Goal: Task Accomplishment & Management: Use online tool/utility

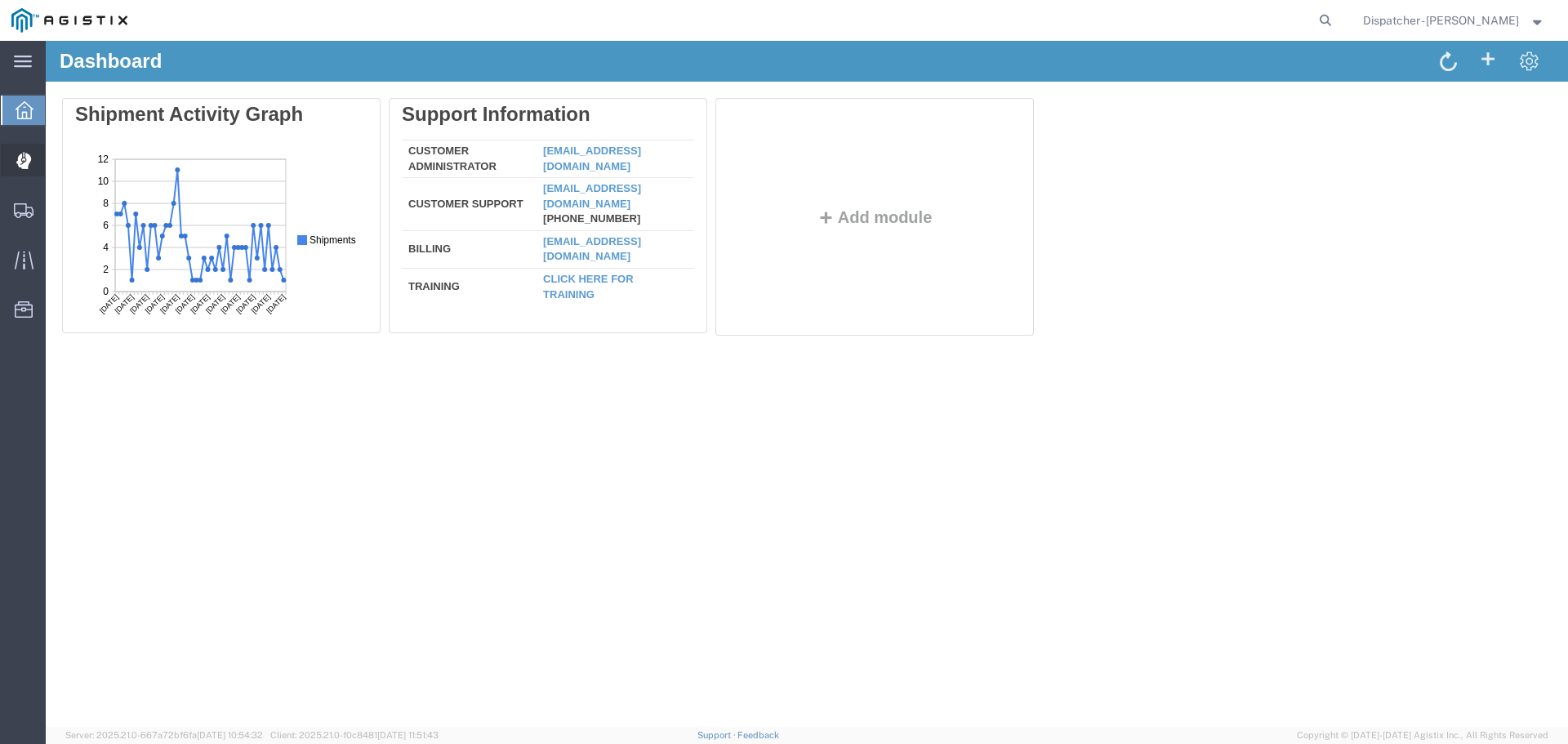
click at [23, 153] on icon at bounding box center [23, 154] width 1 height 6
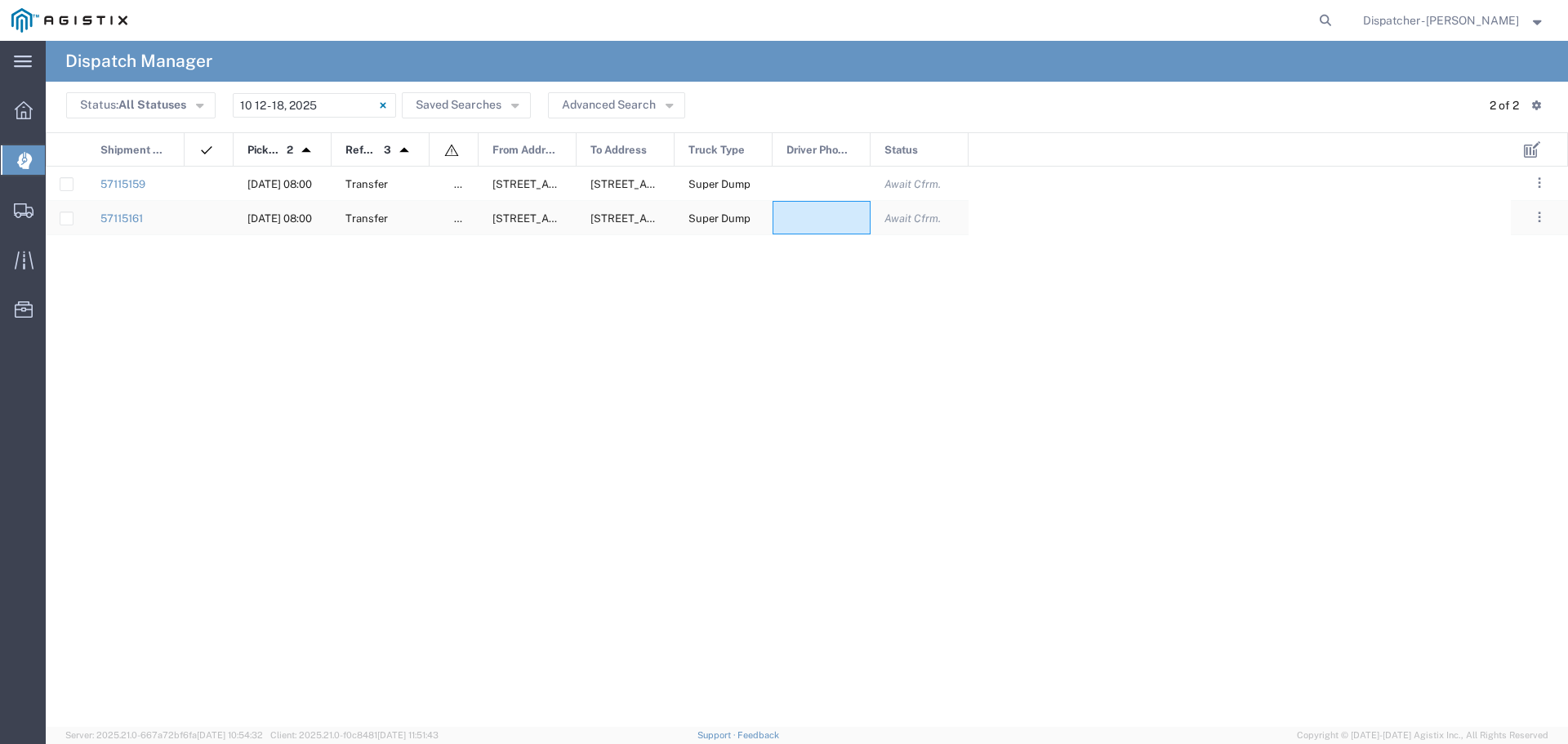
click at [834, 226] on div at bounding box center [821, 218] width 98 height 34
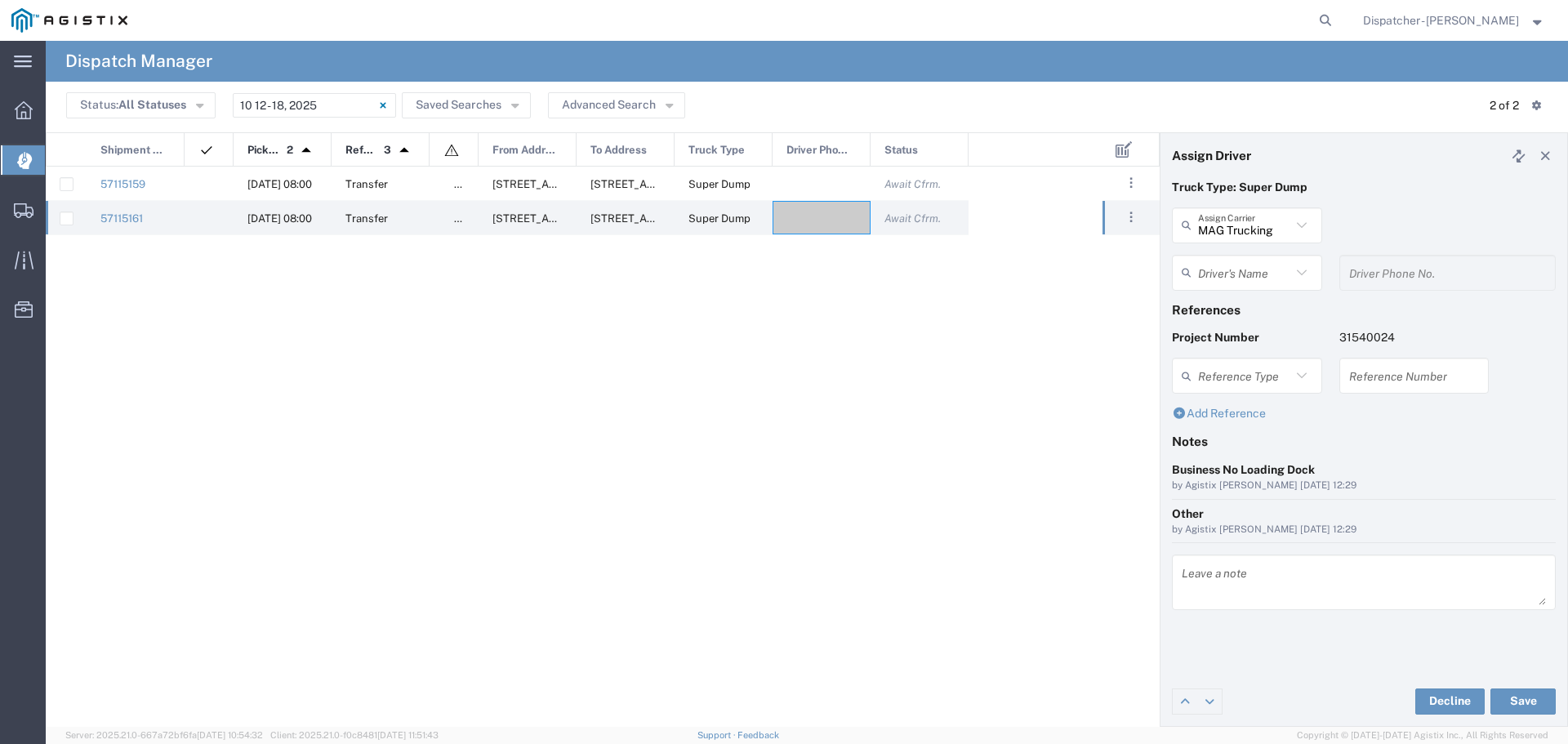
click at [1301, 270] on icon at bounding box center [1301, 273] width 21 height 21
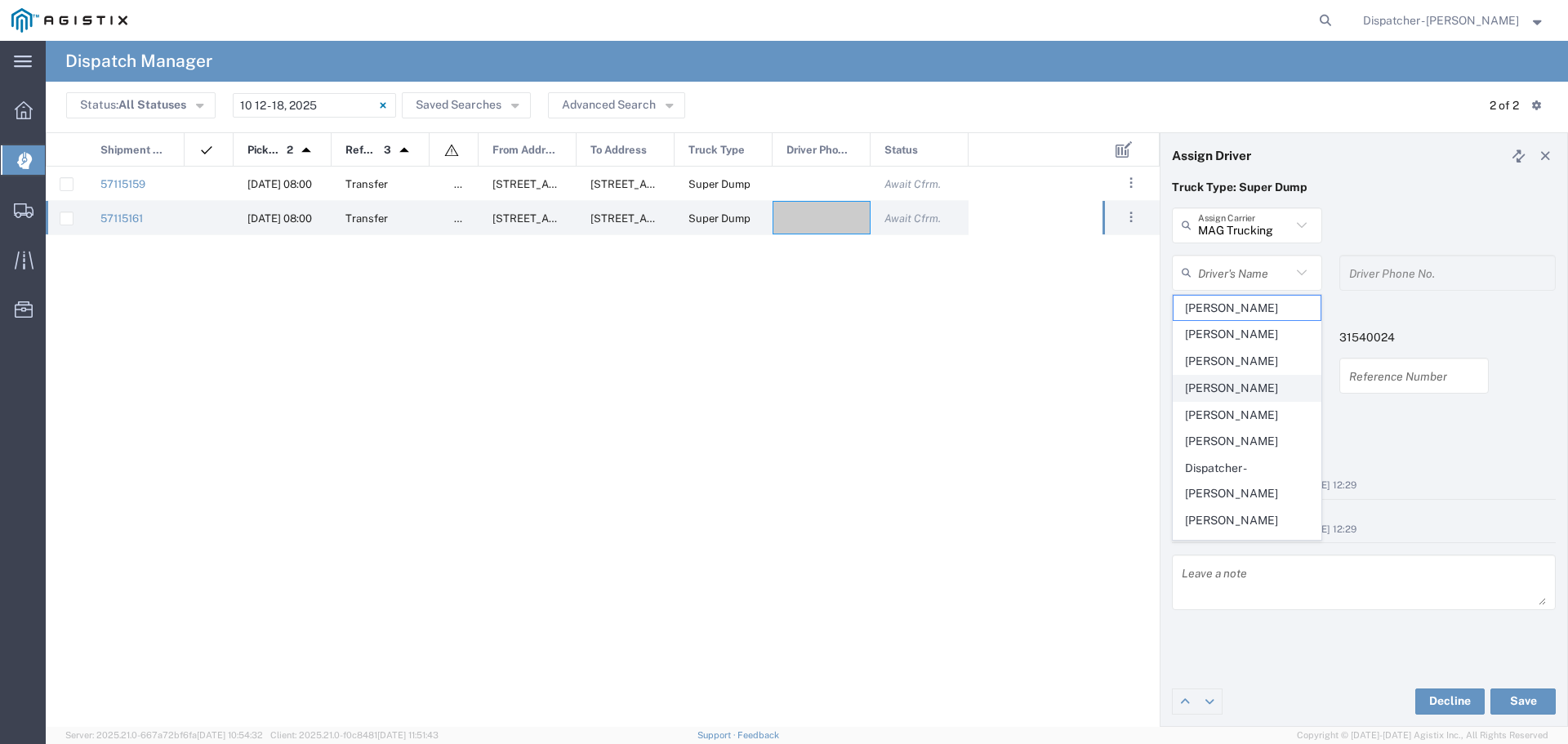
click at [1217, 383] on span "[PERSON_NAME]" at bounding box center [1246, 388] width 147 height 25
type input "[PERSON_NAME]"
type input "5104683781"
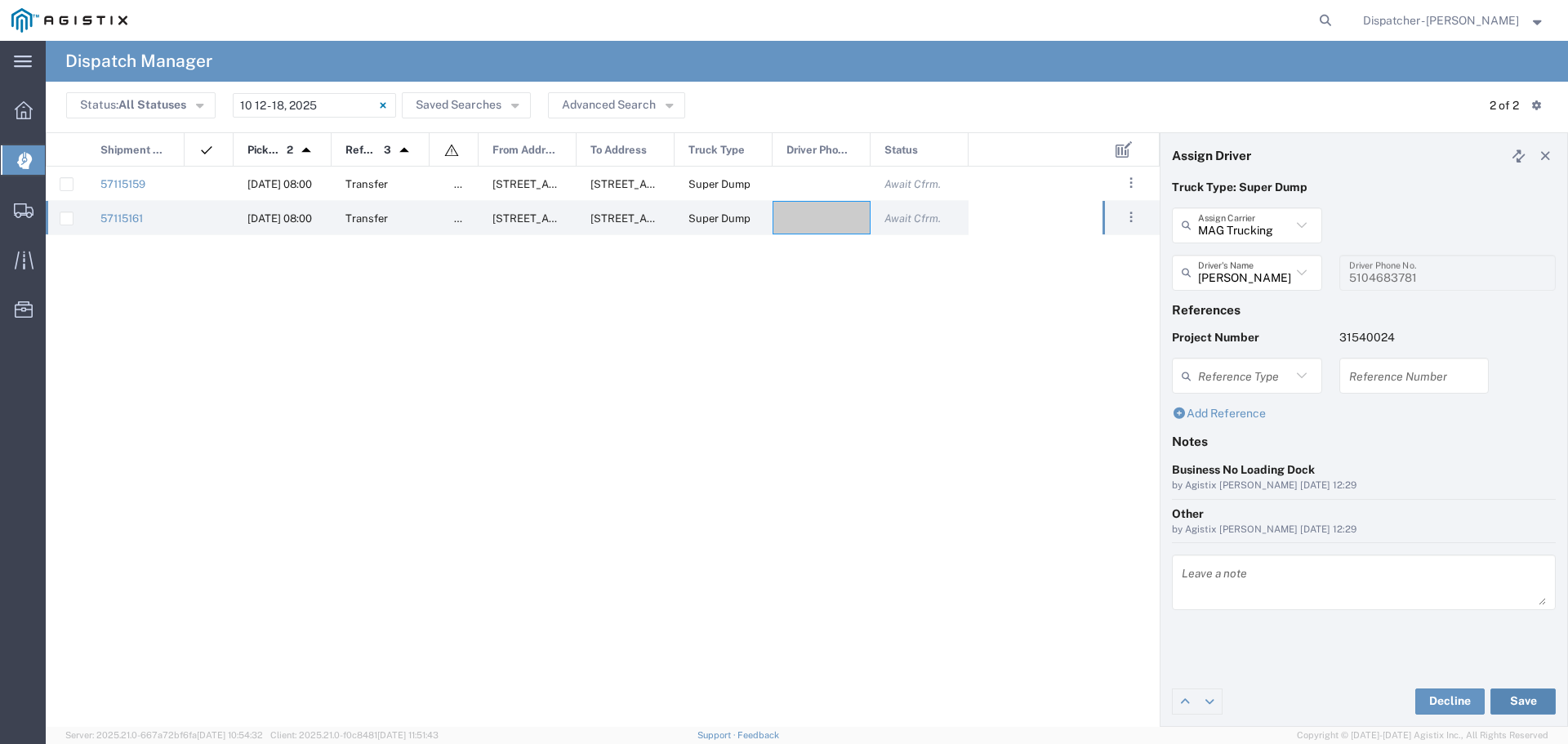
click at [1545, 700] on button "Save" at bounding box center [1523, 701] width 65 height 26
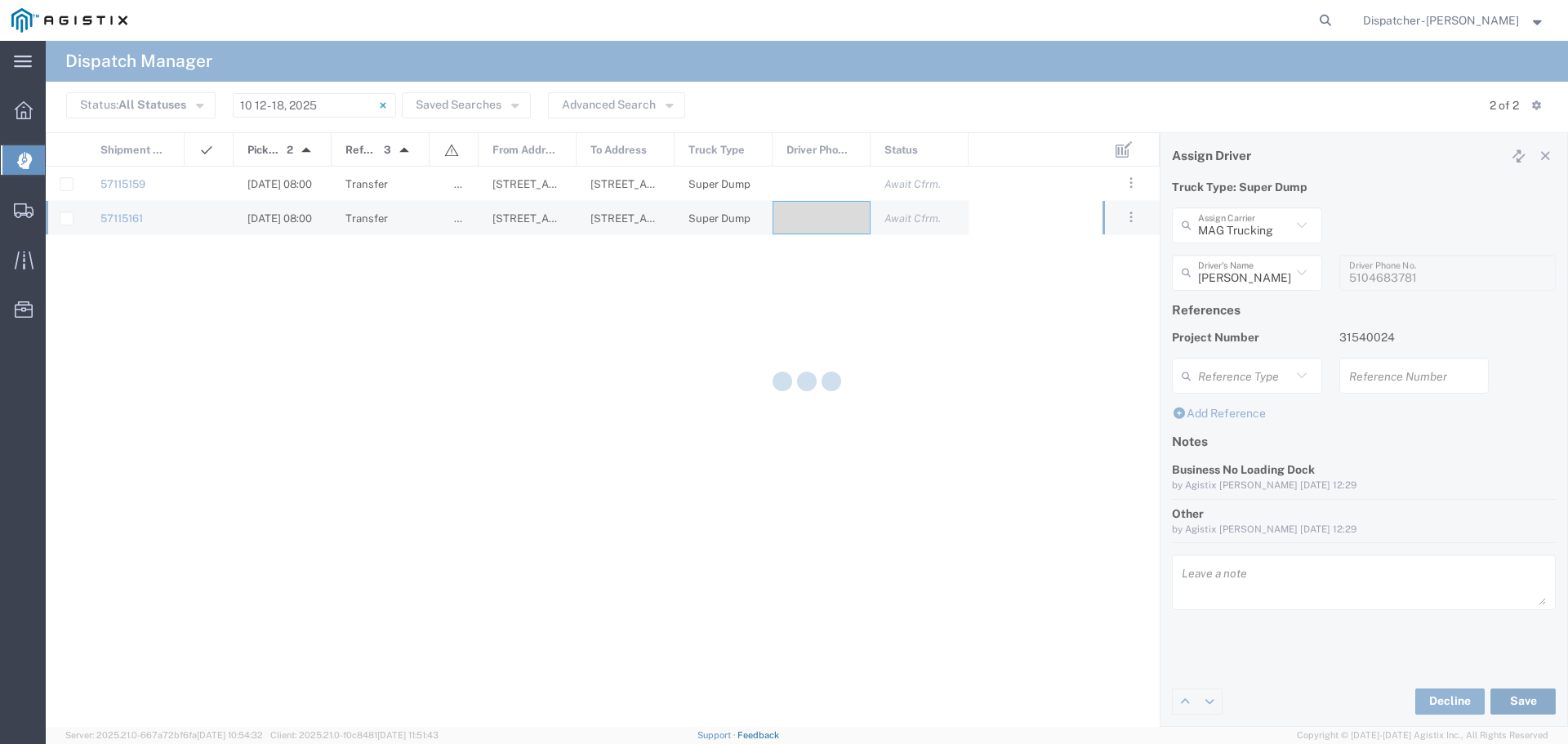
type input "[PERSON_NAME]"
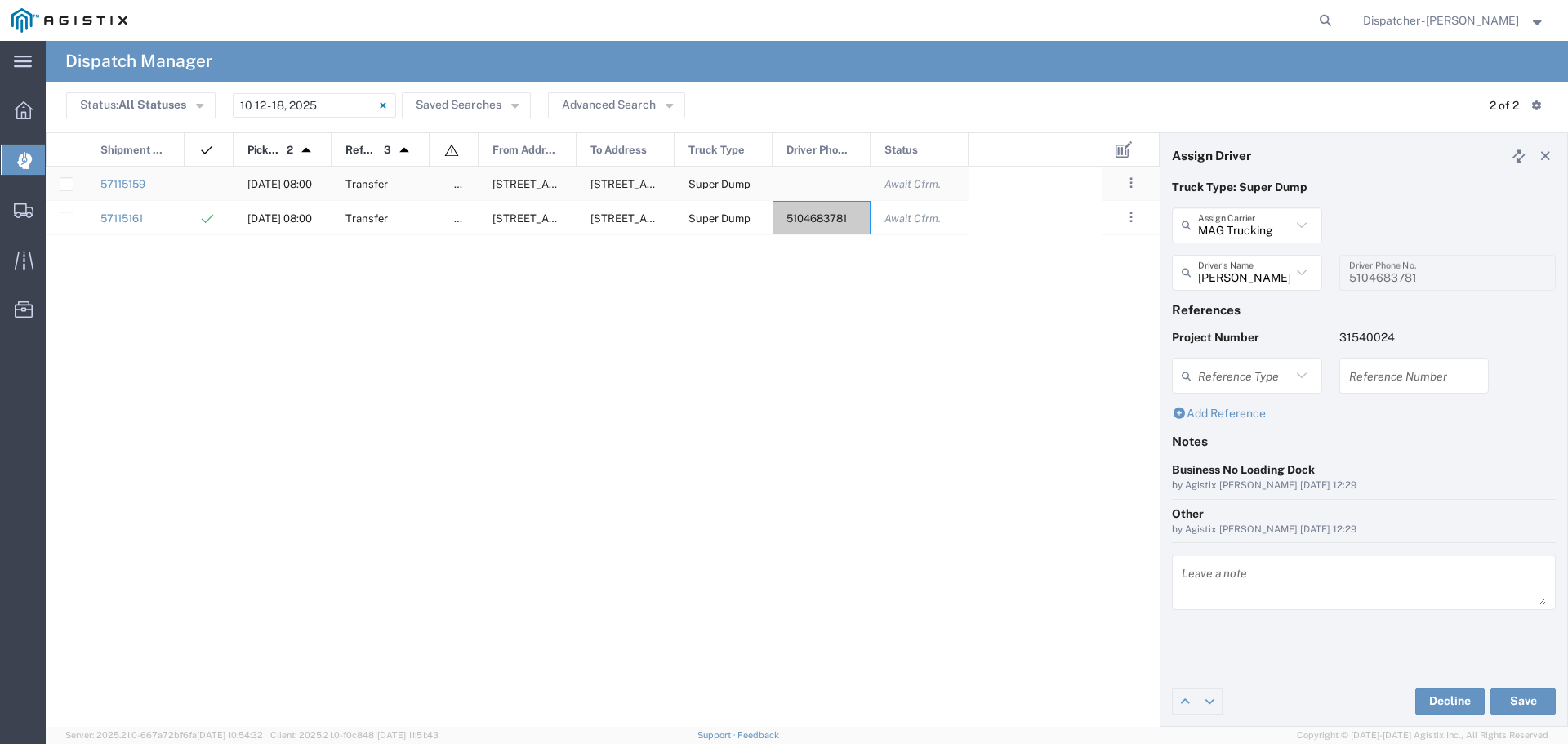
click at [827, 183] on div at bounding box center [821, 184] width 98 height 34
click at [1302, 272] on icon at bounding box center [1301, 273] width 21 height 21
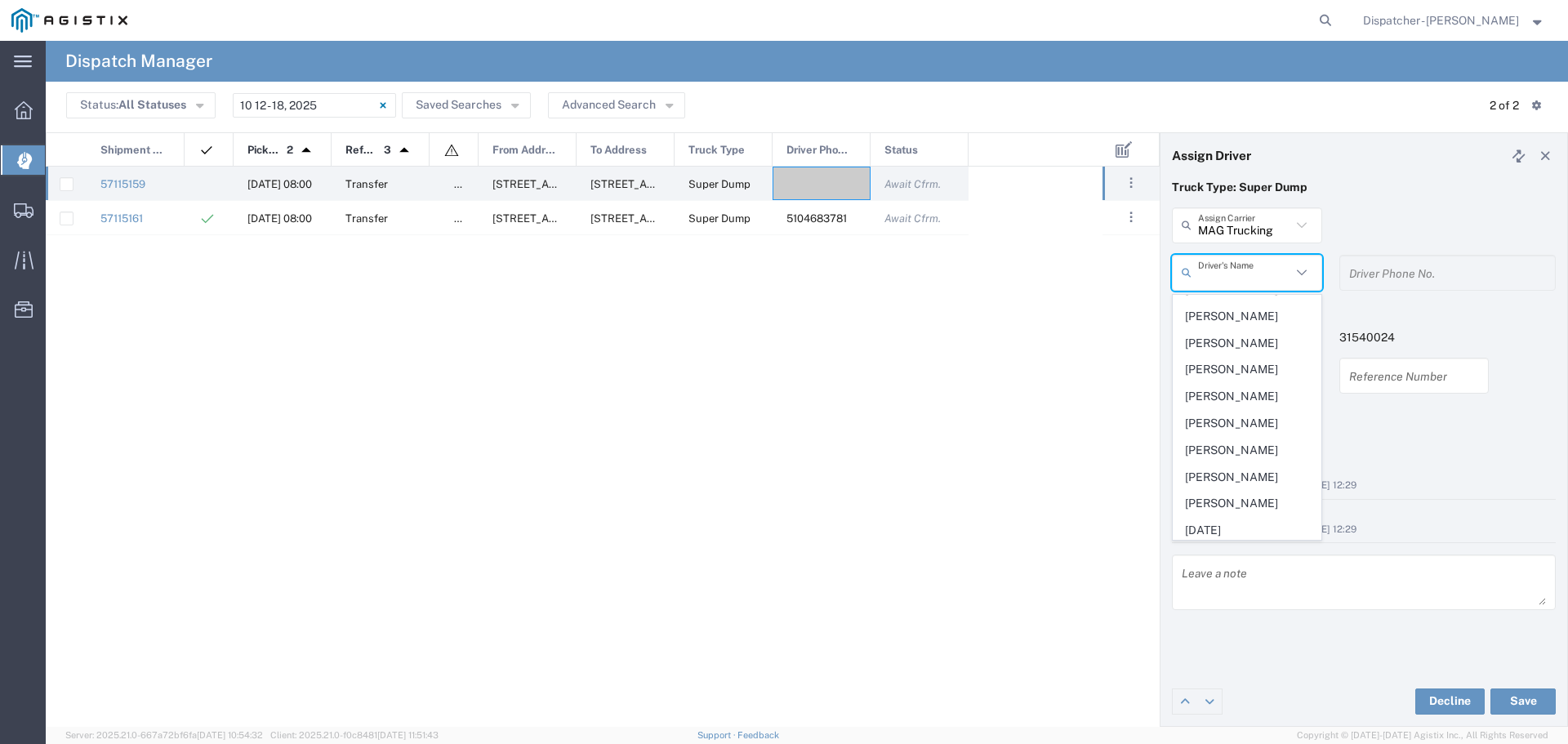
scroll to position [488, 0]
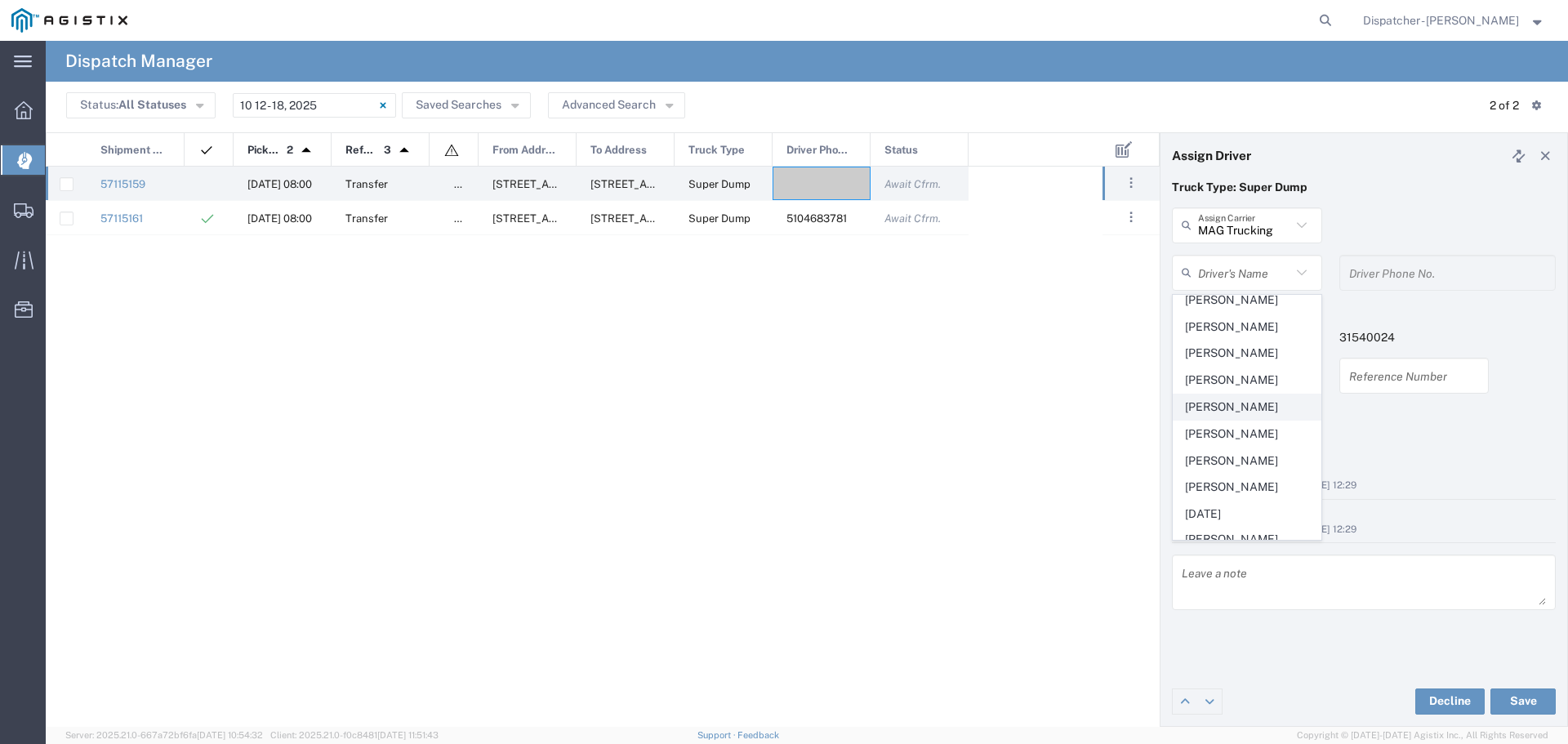
click at [1212, 419] on span "[PERSON_NAME]" at bounding box center [1246, 407] width 147 height 25
type input "[PERSON_NAME]"
type input "5107153622"
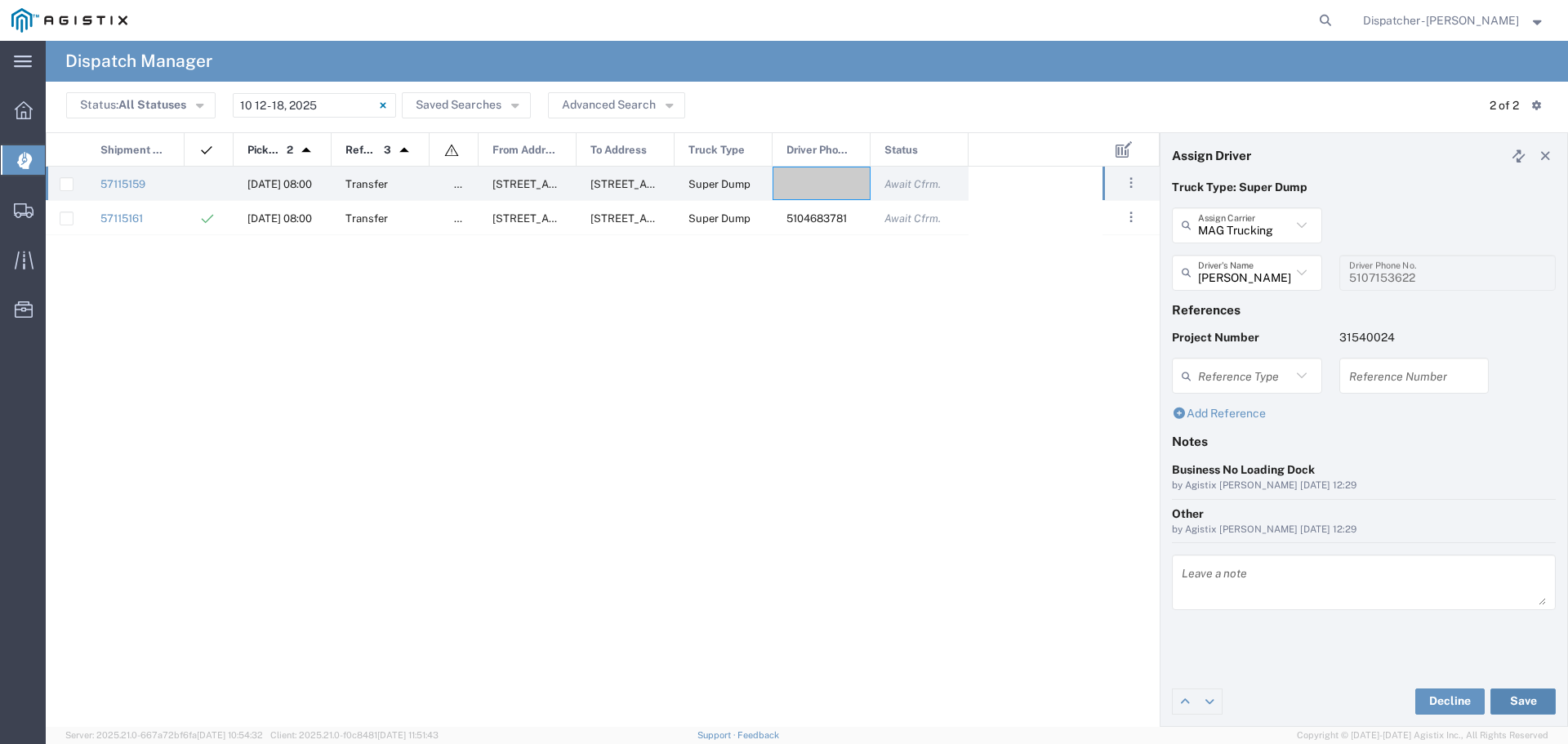
click at [1540, 700] on button "Save" at bounding box center [1523, 701] width 65 height 26
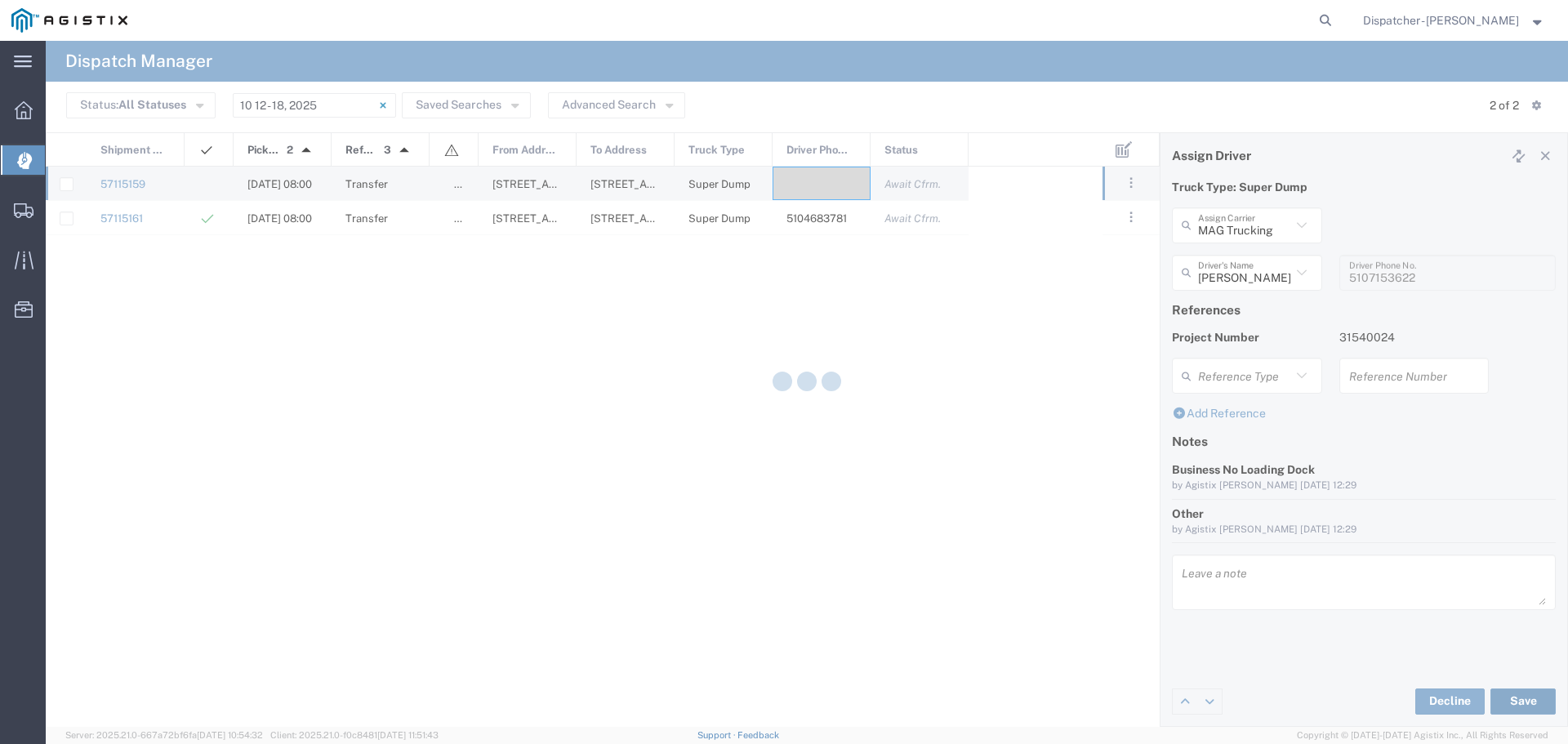
type input "[PERSON_NAME]"
